Goal: Task Accomplishment & Management: Manage account settings

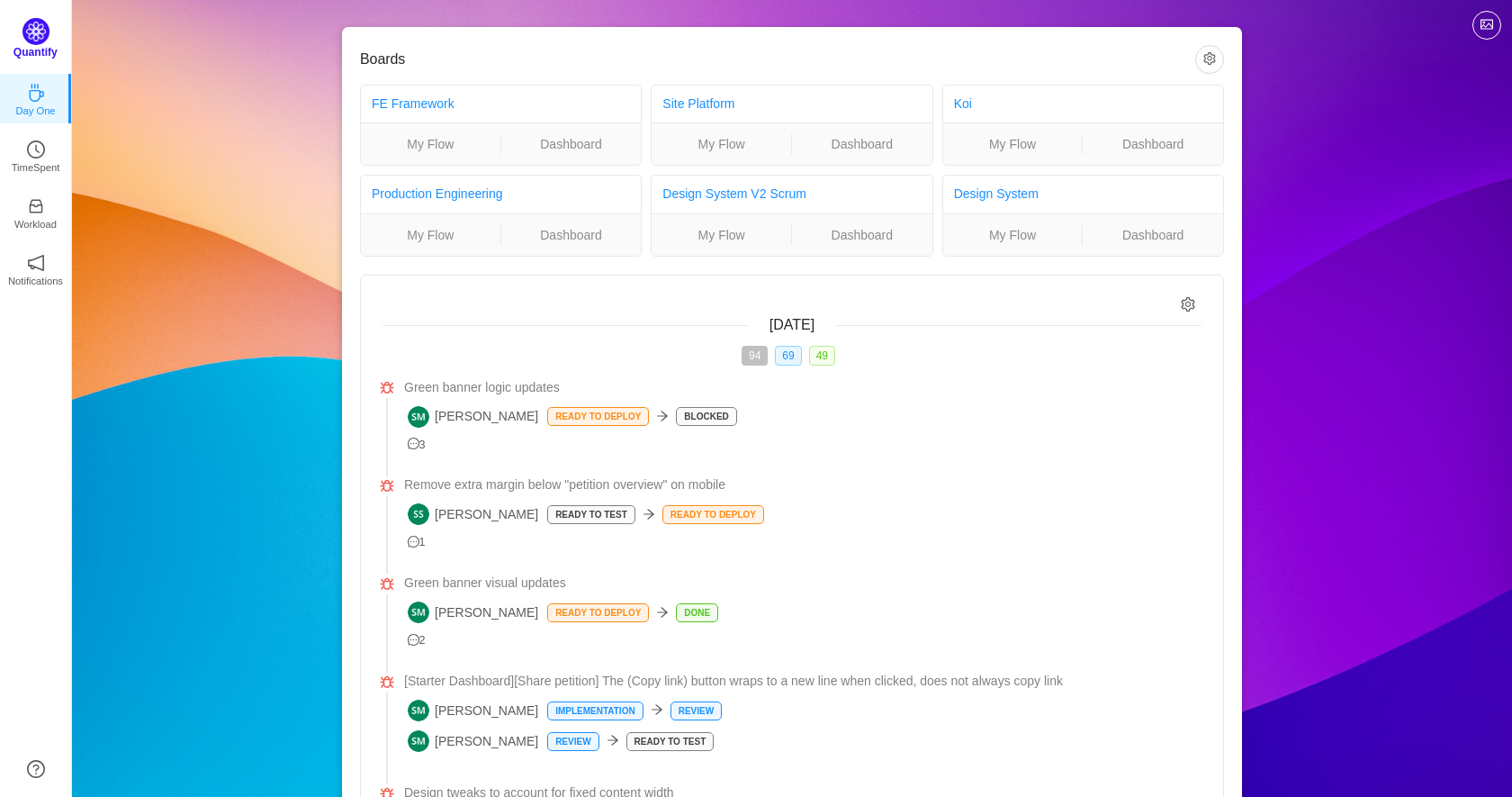
click at [45, 27] on img at bounding box center [36, 31] width 27 height 27
click at [1221, 62] on button "button" at bounding box center [1209, 59] width 28 height 28
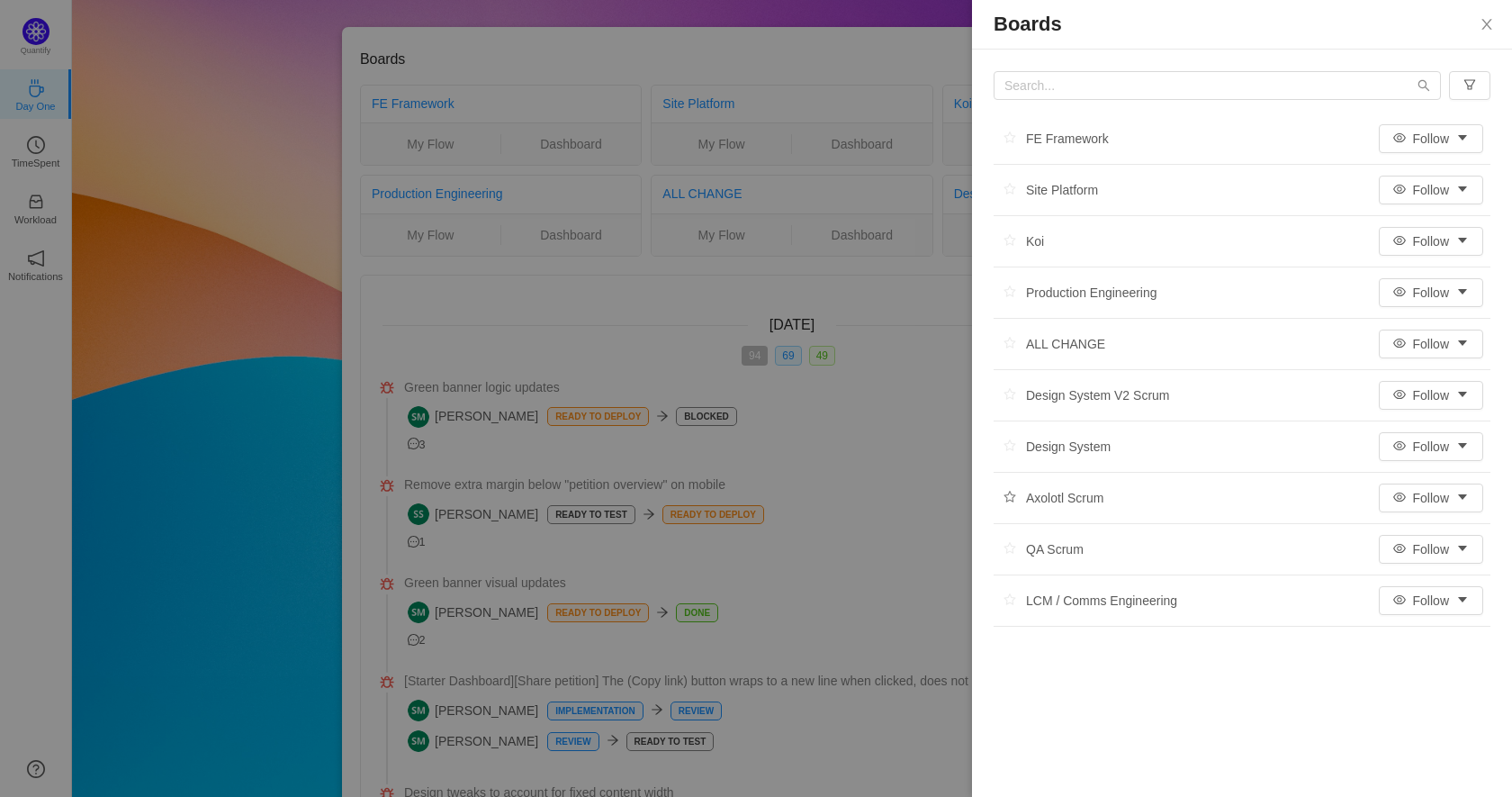
click at [1009, 495] on button "button" at bounding box center [1010, 498] width 32 height 27
click at [1072, 504] on div "Axolotl Scrum" at bounding box center [1049, 498] width 110 height 27
click at [1440, 498] on button "Follow" at bounding box center [1431, 498] width 104 height 28
click at [882, 290] on div at bounding box center [756, 398] width 1512 height 797
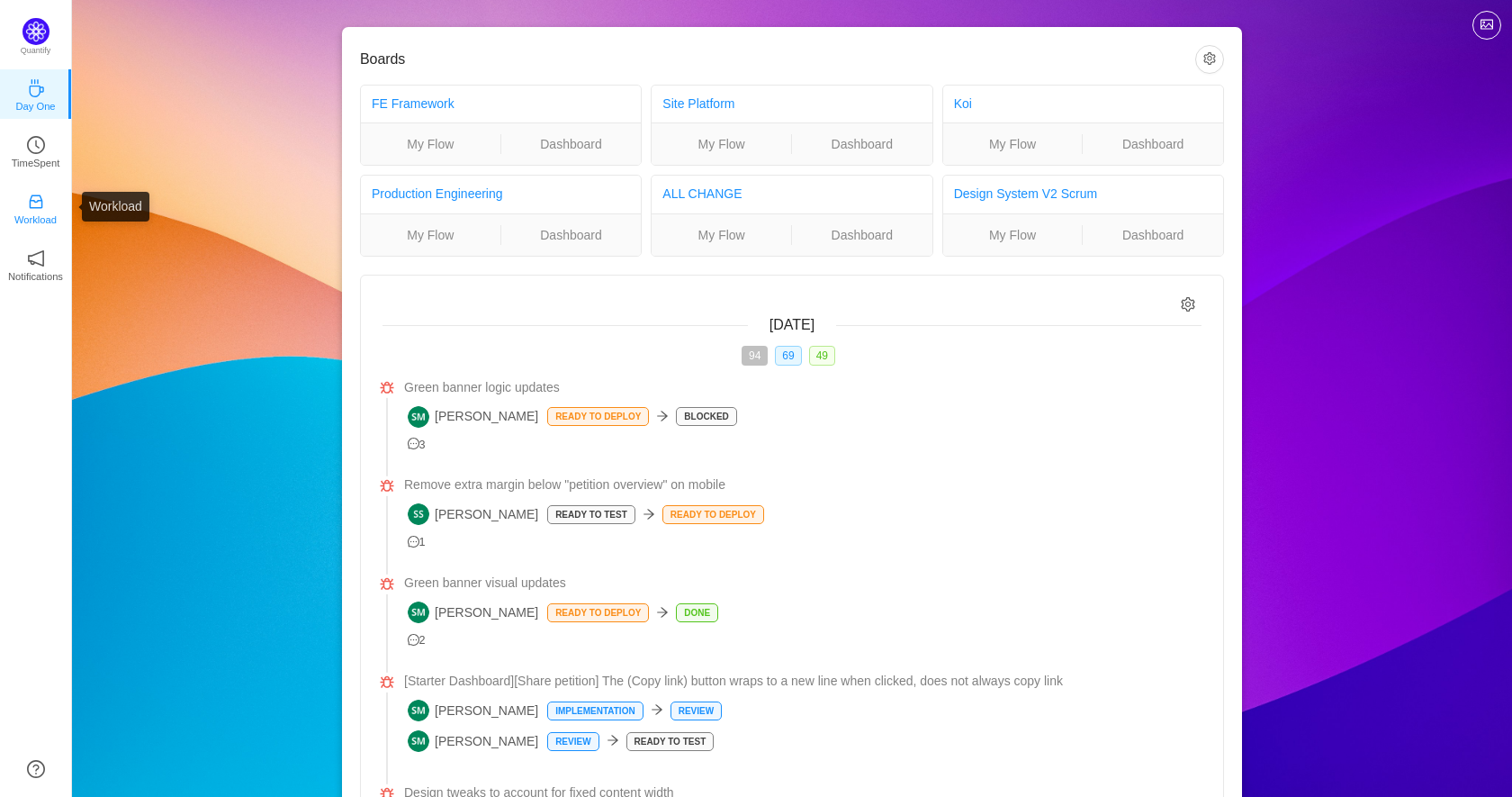
click at [37, 198] on icon "icon: inbox" at bounding box center [35, 201] width 18 height 18
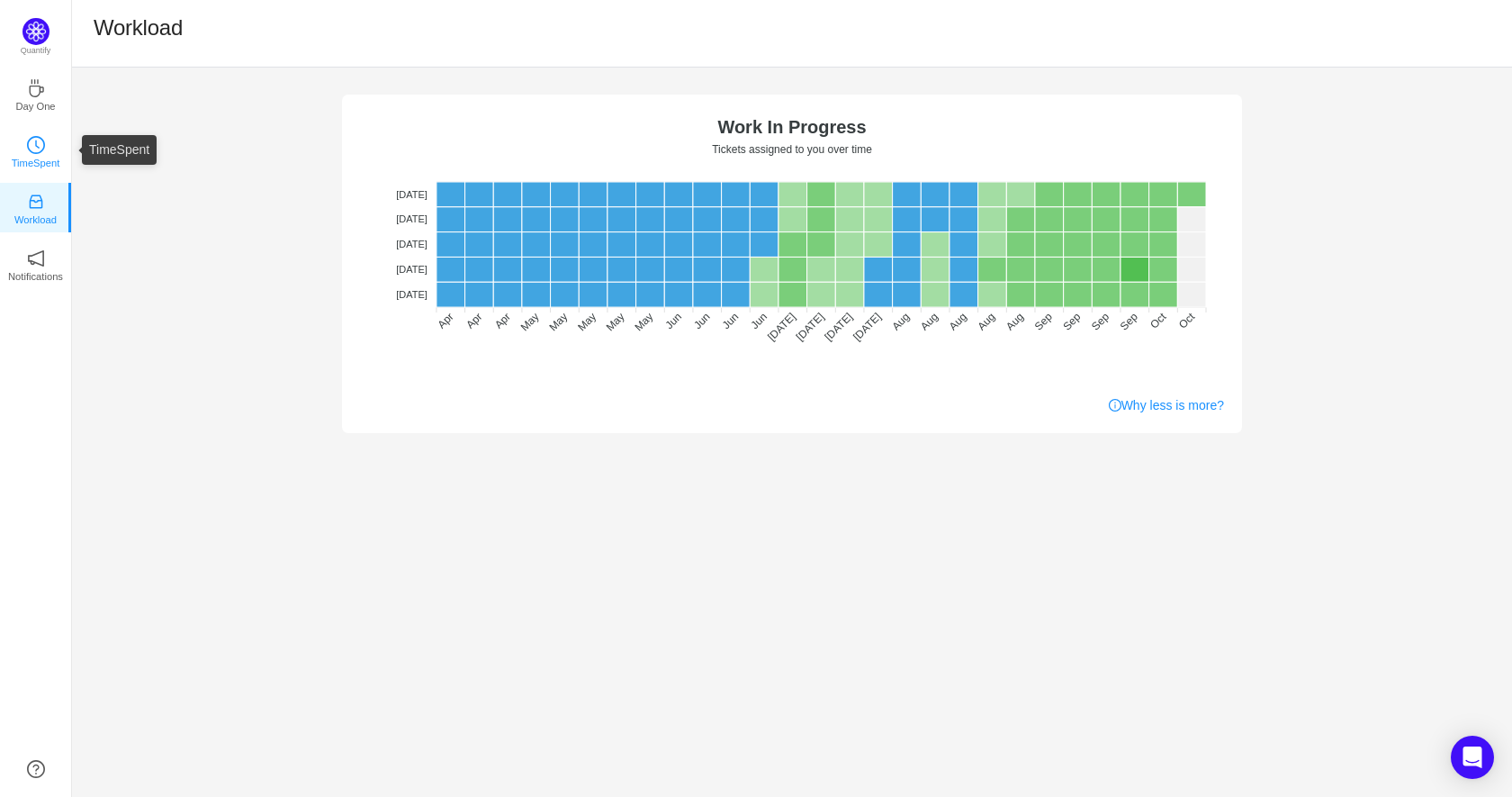
click at [38, 155] on p "TimeSpent" at bounding box center [35, 162] width 48 height 16
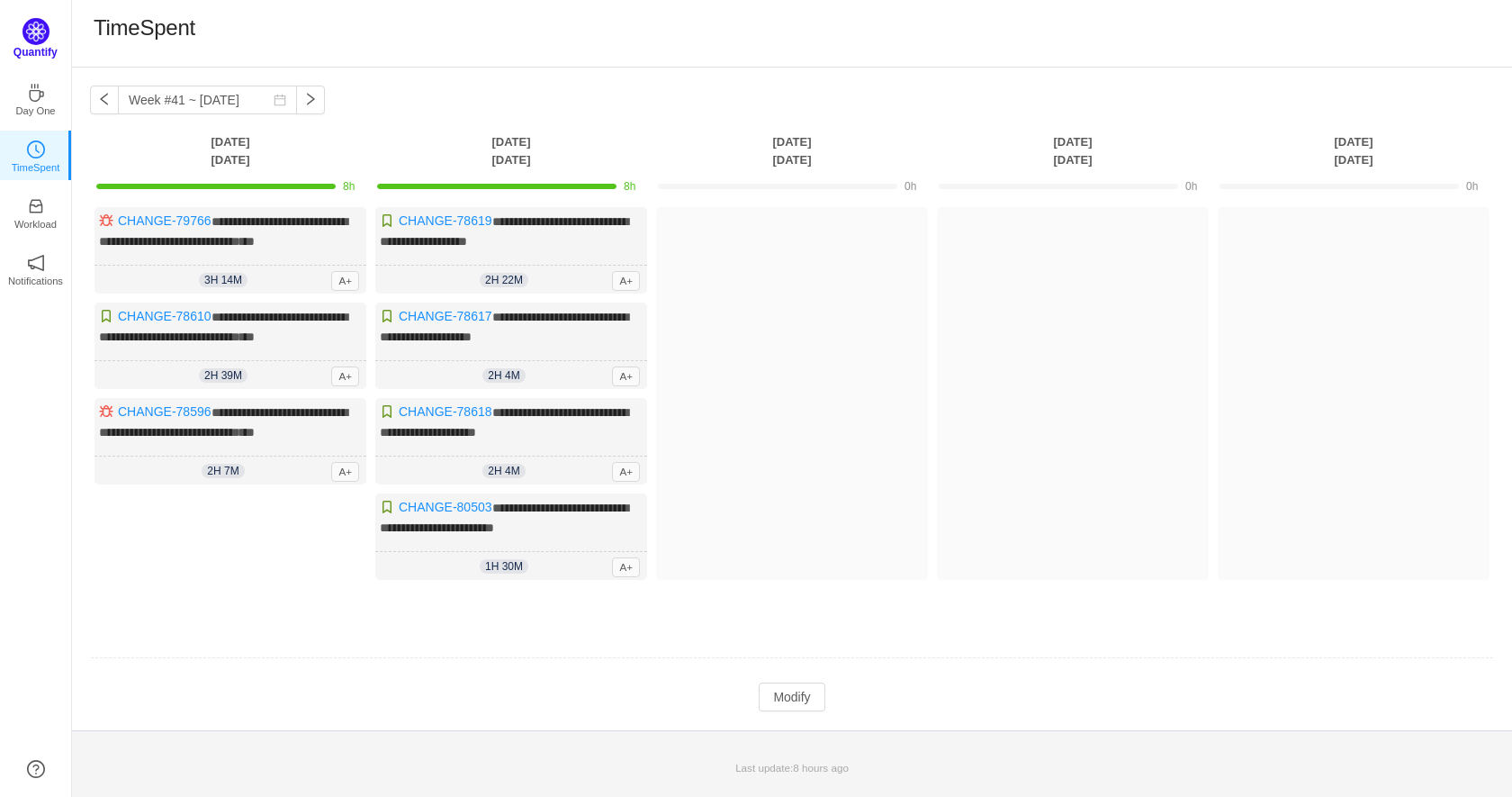
click at [37, 37] on img at bounding box center [36, 31] width 27 height 27
click at [32, 95] on icon "icon: coffee" at bounding box center [35, 88] width 18 height 18
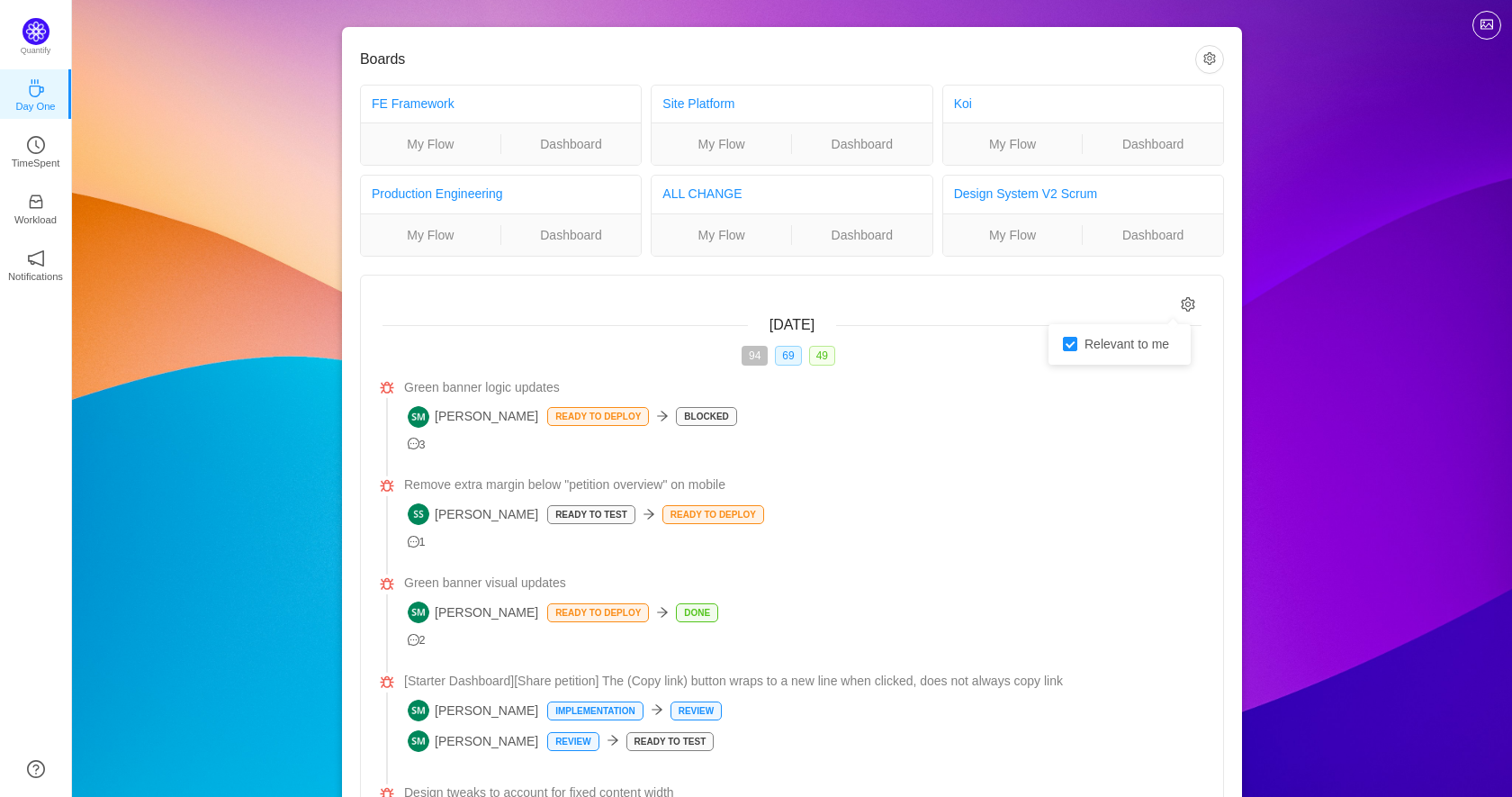
click at [1193, 304] on icon "icon: setting" at bounding box center [1189, 304] width 14 height 15
